Goal: Download file/media

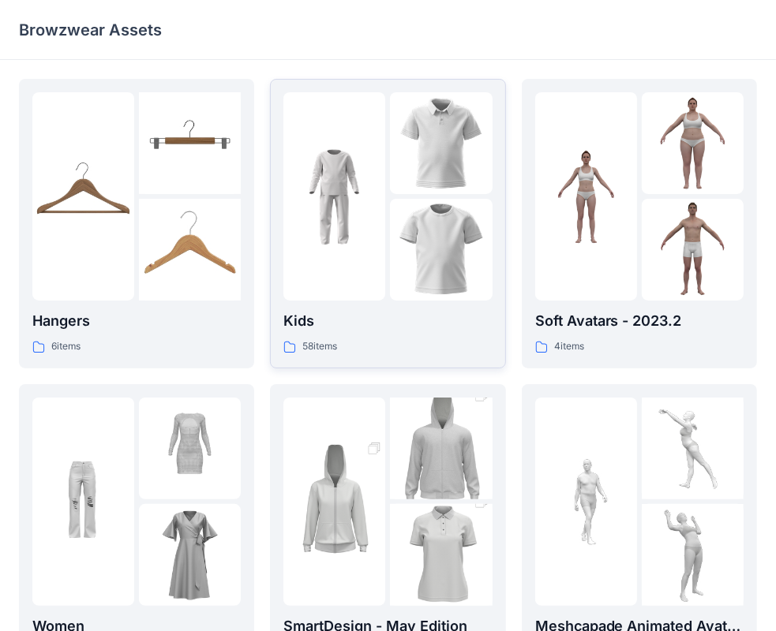
click at [395, 204] on img at bounding box center [441, 250] width 102 height 102
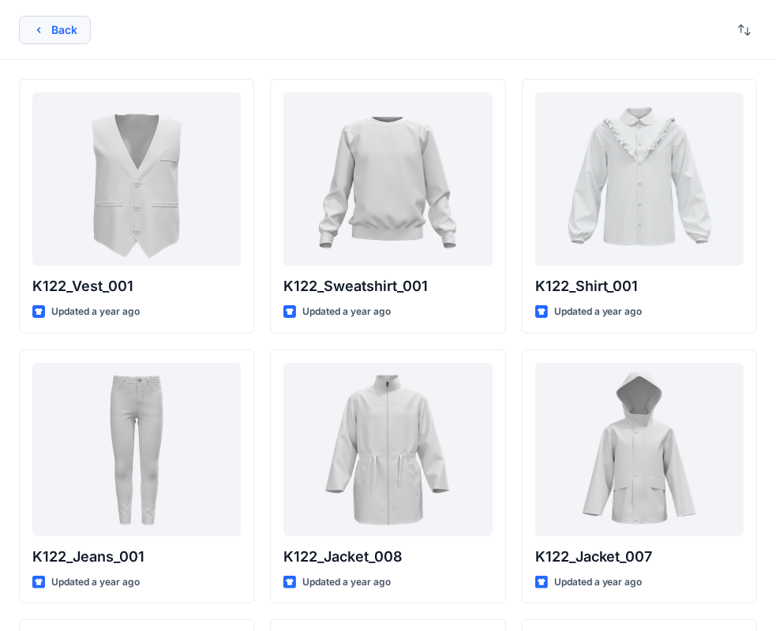
click at [74, 35] on button "Back" at bounding box center [55, 30] width 72 height 28
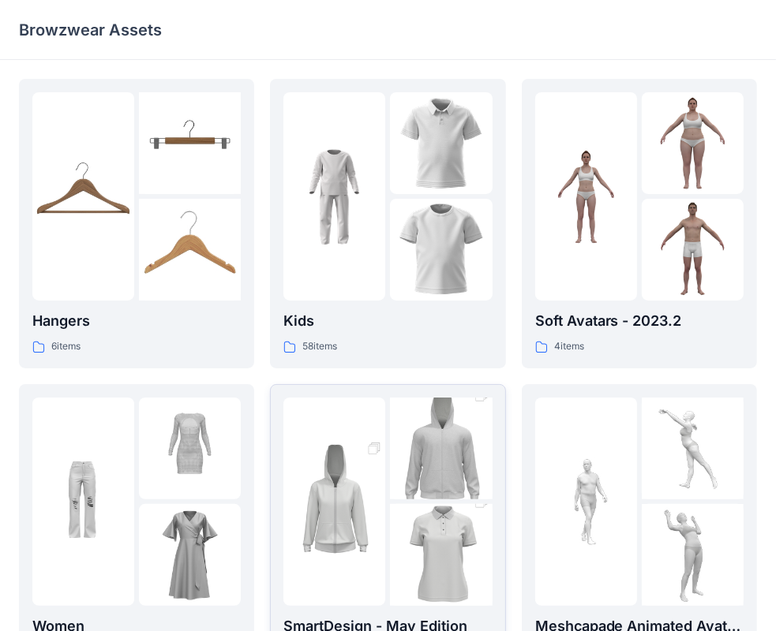
scroll to position [158, 0]
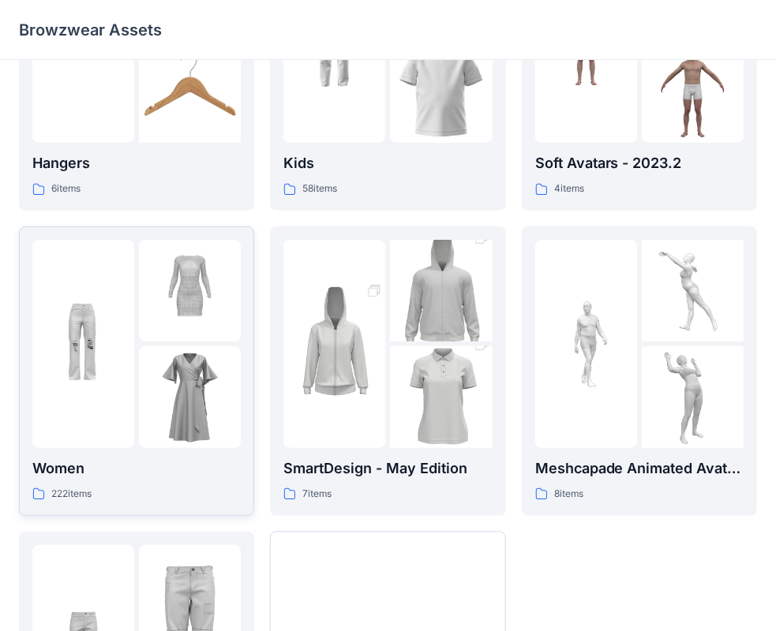
click at [162, 343] on div at bounding box center [190, 344] width 102 height 208
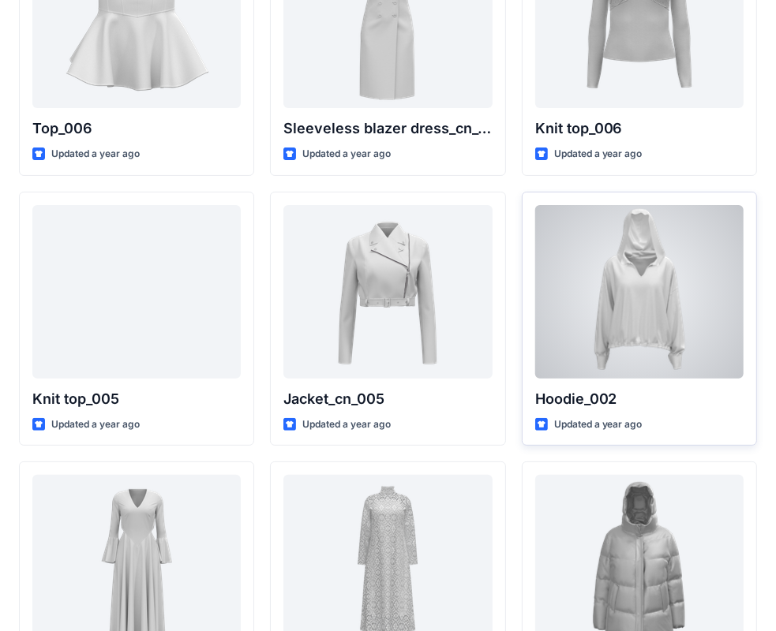
scroll to position [316, 0]
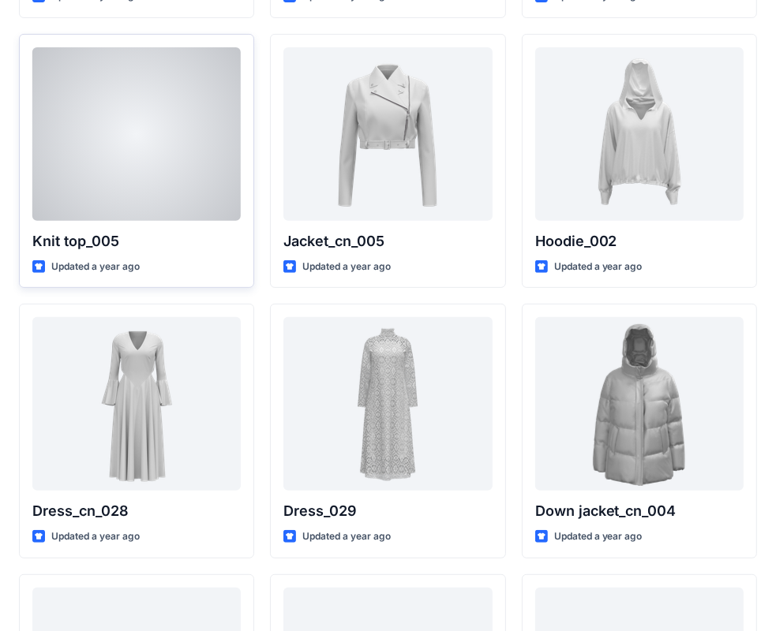
click at [170, 149] on div at bounding box center [136, 134] width 208 height 174
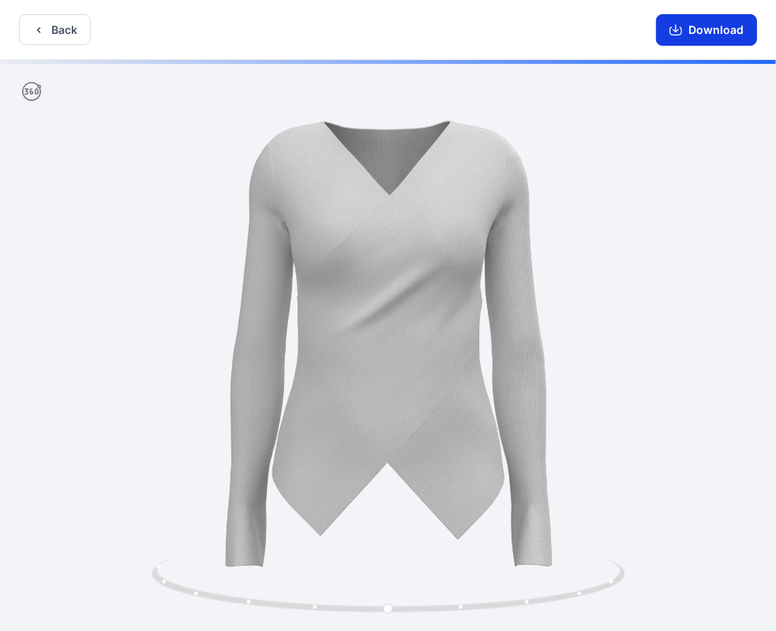
click at [694, 34] on button "Download" at bounding box center [706, 30] width 101 height 32
